Goal: Task Accomplishment & Management: Complete application form

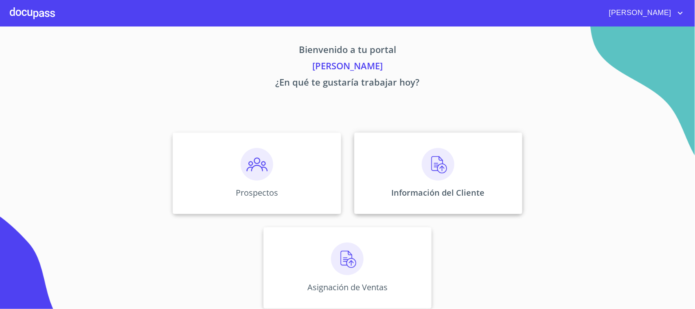
click at [451, 200] on div "Información del Cliente" at bounding box center [438, 172] width 168 height 81
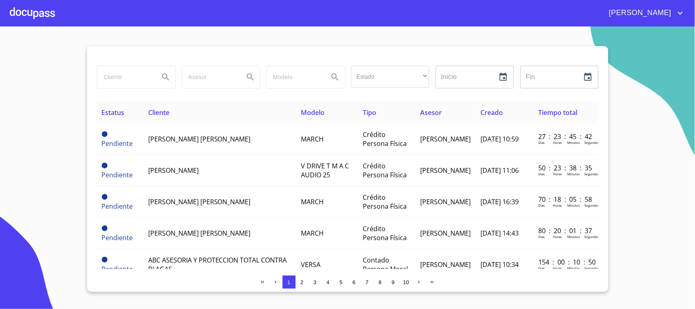
click at [316, 280] on span "3" at bounding box center [315, 282] width 3 height 6
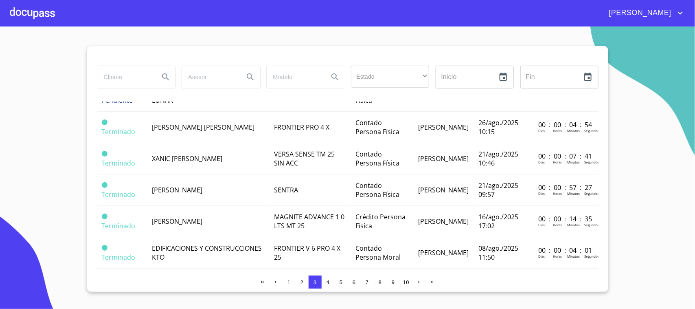
scroll to position [454, 0]
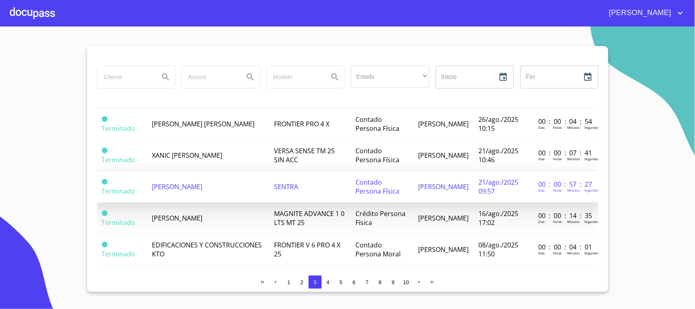
click at [314, 196] on td "SENTRA" at bounding box center [310, 186] width 81 height 31
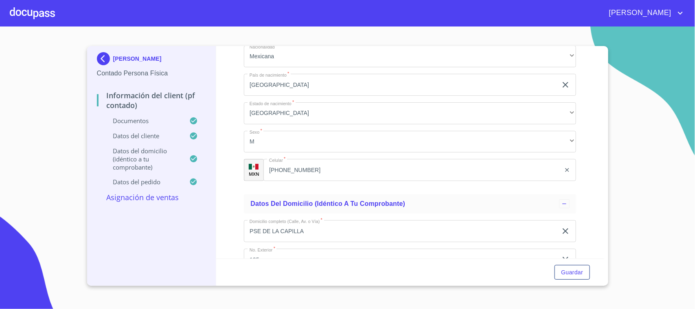
scroll to position [1355, 0]
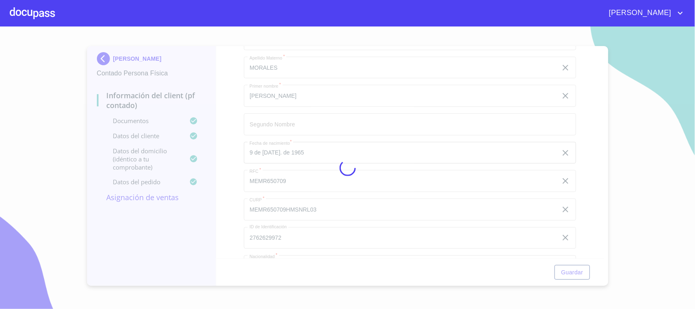
drag, startPoint x: 444, startPoint y: 103, endPoint x: 483, endPoint y: 119, distance: 42.4
click at [444, 103] on div at bounding box center [347, 167] width 695 height 282
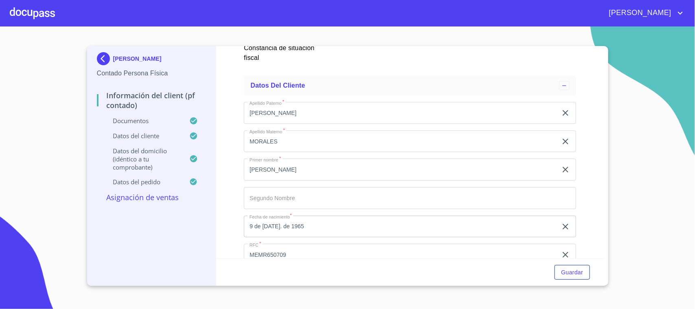
scroll to position [1510, 0]
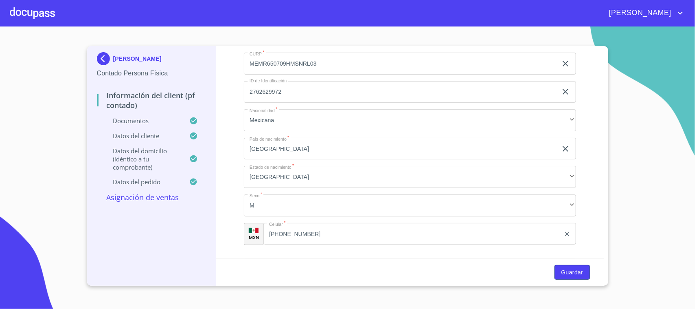
click at [585, 273] on button "Guardar" at bounding box center [572, 272] width 35 height 15
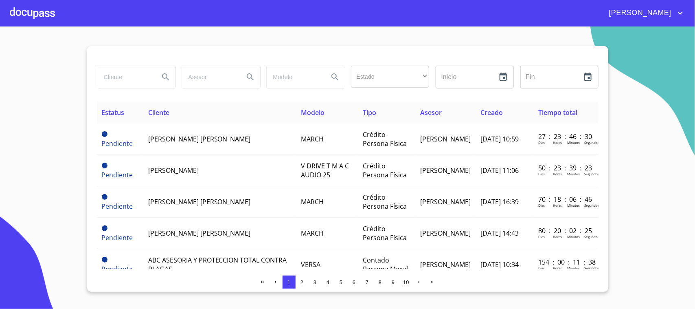
click at [47, 9] on div at bounding box center [32, 13] width 45 height 26
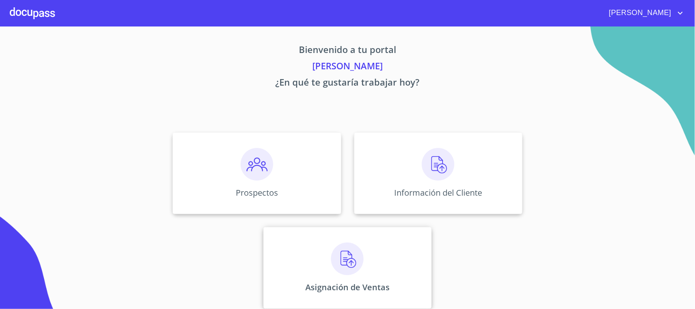
click at [337, 276] on div "Asignación de Ventas" at bounding box center [348, 267] width 168 height 81
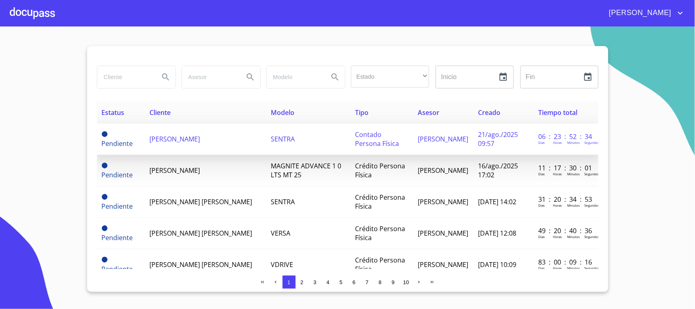
click at [200, 142] on span "[PERSON_NAME]" at bounding box center [175, 138] width 51 height 9
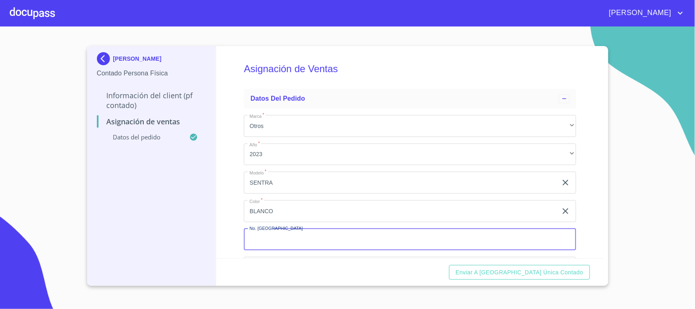
click at [270, 248] on input "Marca   *" at bounding box center [410, 240] width 332 height 22
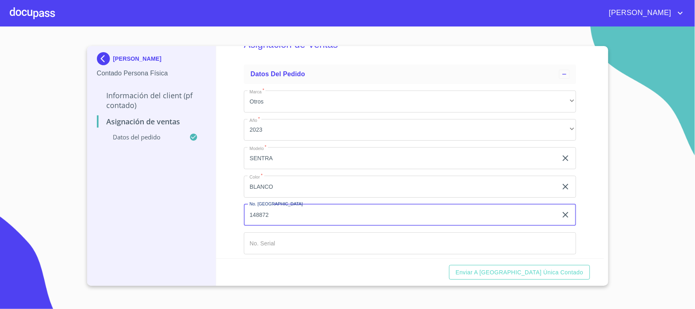
scroll to position [36, 0]
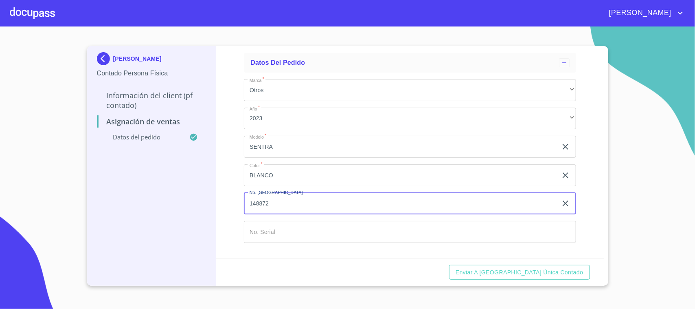
type input "148872"
click at [357, 231] on input "Marca   *" at bounding box center [410, 232] width 332 height 22
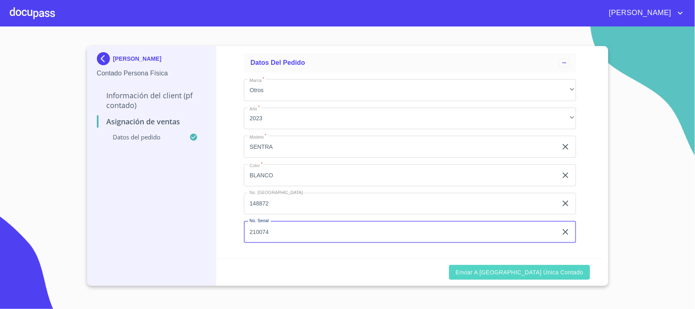
type input "210074"
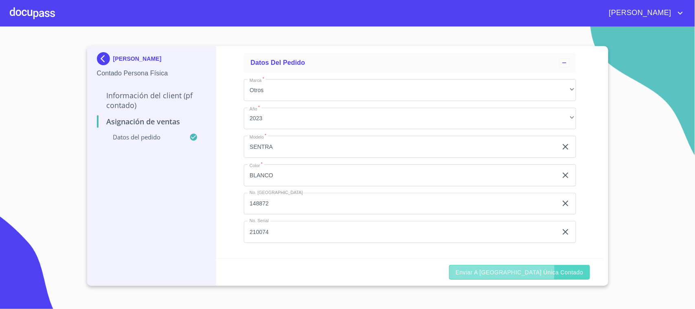
click at [504, 271] on span "Enviar a [GEOGRAPHIC_DATA] única contado" at bounding box center [520, 272] width 128 height 10
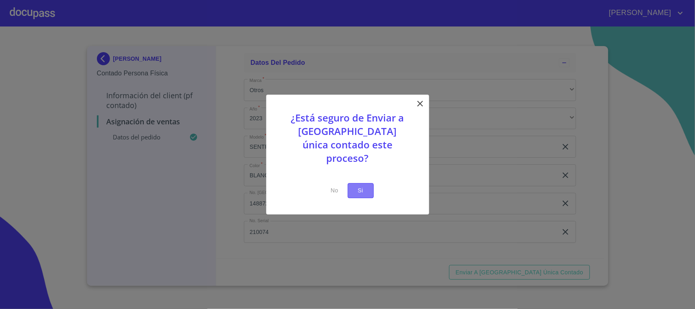
click at [362, 185] on span "Si" at bounding box center [360, 190] width 13 height 10
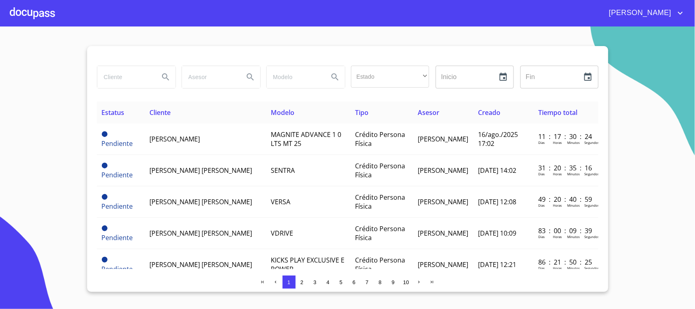
click at [39, 13] on div at bounding box center [32, 13] width 45 height 26
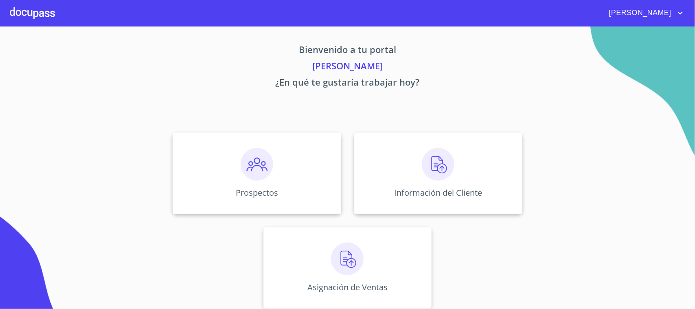
click at [18, 22] on div at bounding box center [32, 13] width 45 height 26
click at [456, 176] on div "Información del Cliente" at bounding box center [438, 172] width 168 height 81
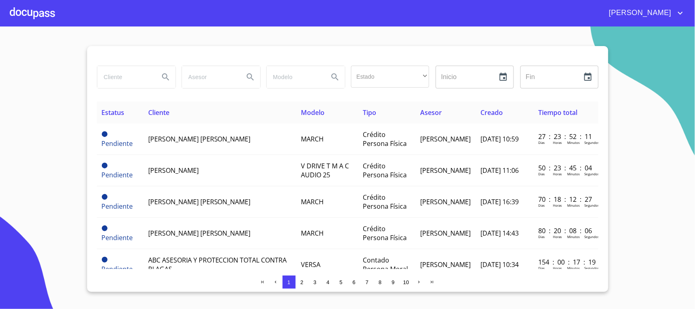
click at [139, 81] on input "search" at bounding box center [124, 77] width 55 height 22
type input "EDIFICACIONES"
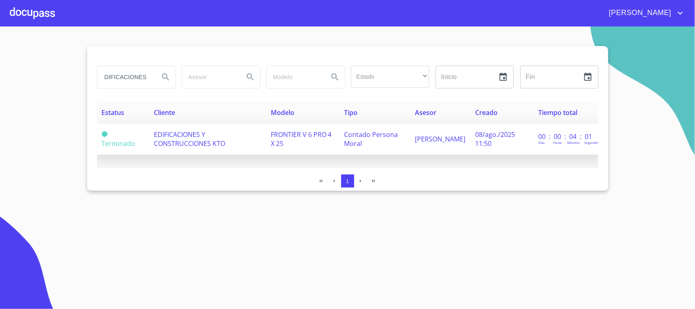
click at [222, 145] on td "EDIFICACIONES Y CONSTRUCCIONES KTO" at bounding box center [207, 138] width 117 height 31
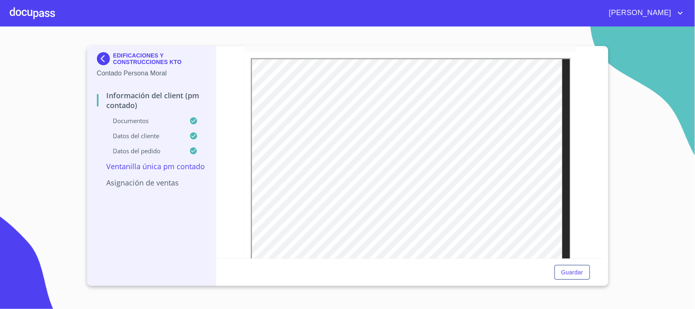
scroll to position [504, 0]
